Goal: Navigation & Orientation: Find specific page/section

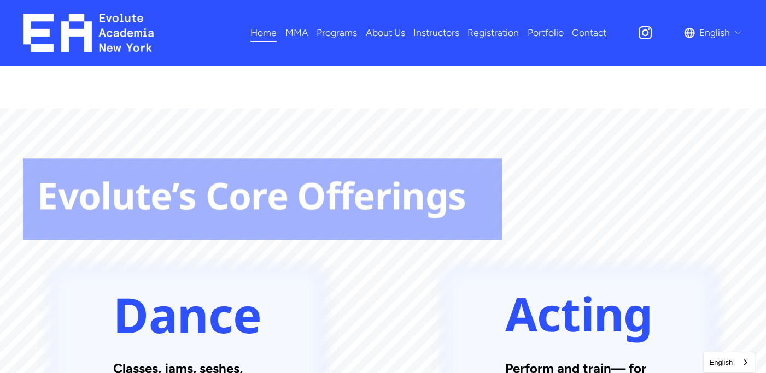
scroll to position [1049, 0]
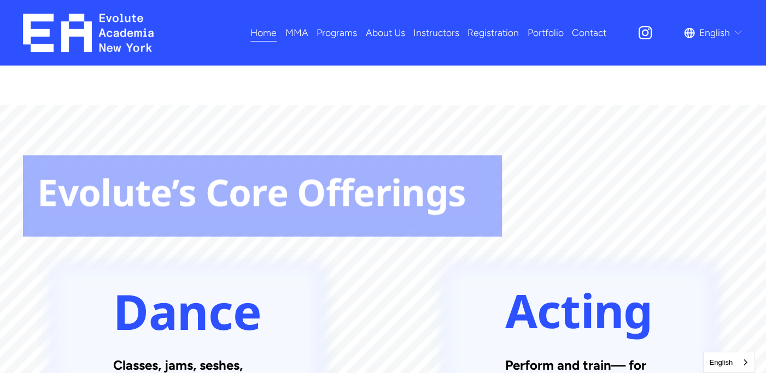
click at [195, 278] on strong "Dance" at bounding box center [187, 311] width 148 height 66
click at [198, 278] on strong "Dance" at bounding box center [187, 311] width 148 height 66
click at [192, 278] on strong "Dance" at bounding box center [187, 311] width 148 height 66
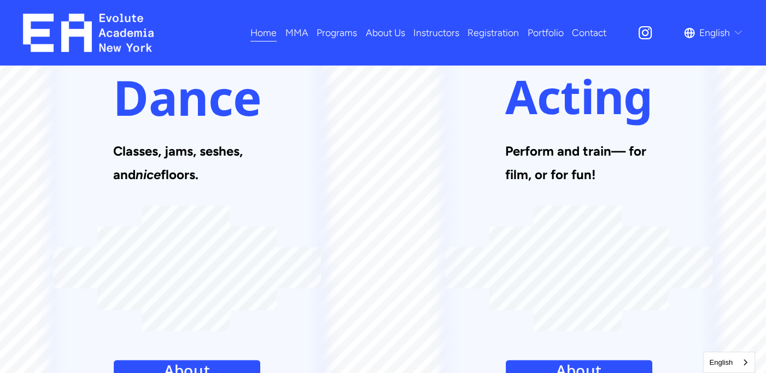
scroll to position [1268, 0]
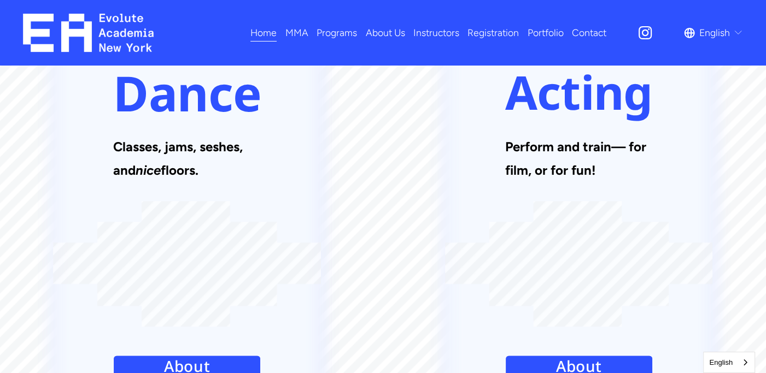
click at [171, 355] on link "About Dance" at bounding box center [187, 376] width 148 height 43
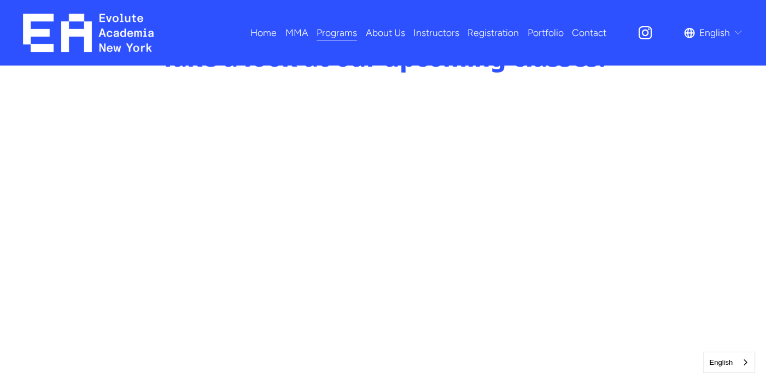
scroll to position [568, 0]
